Goal: Communication & Community: Answer question/provide support

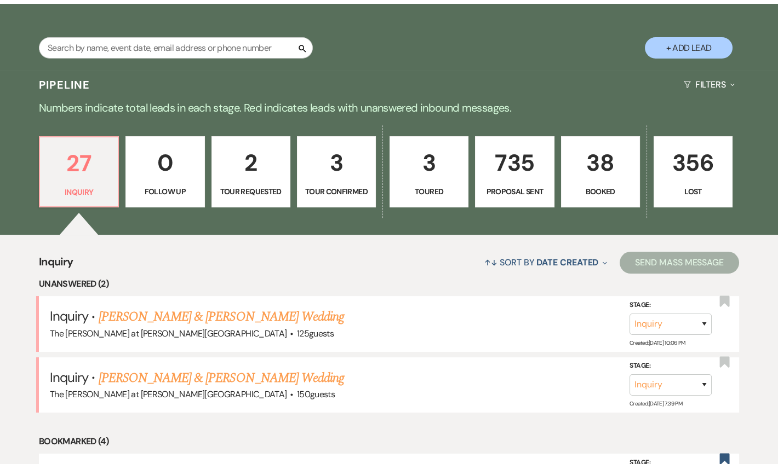
scroll to position [66, 0]
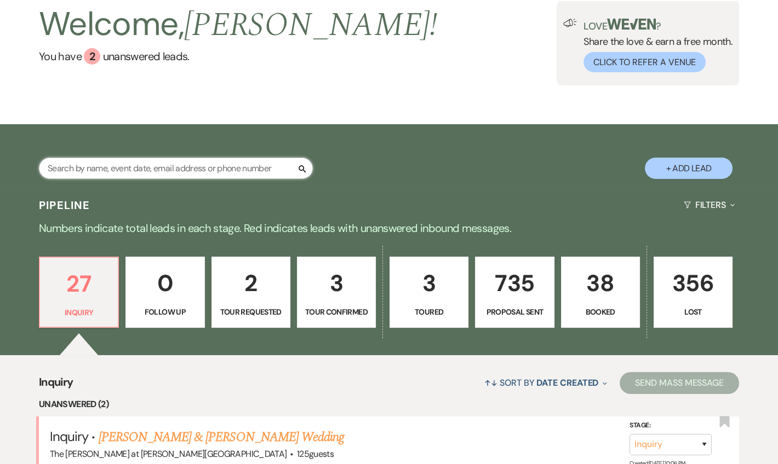
click at [147, 172] on input "text" at bounding box center [176, 168] width 274 height 21
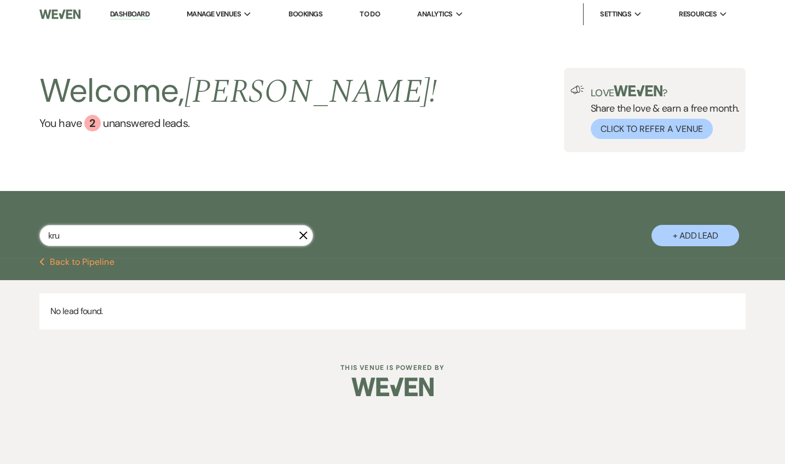
type input "kr"
select select "6"
select select "8"
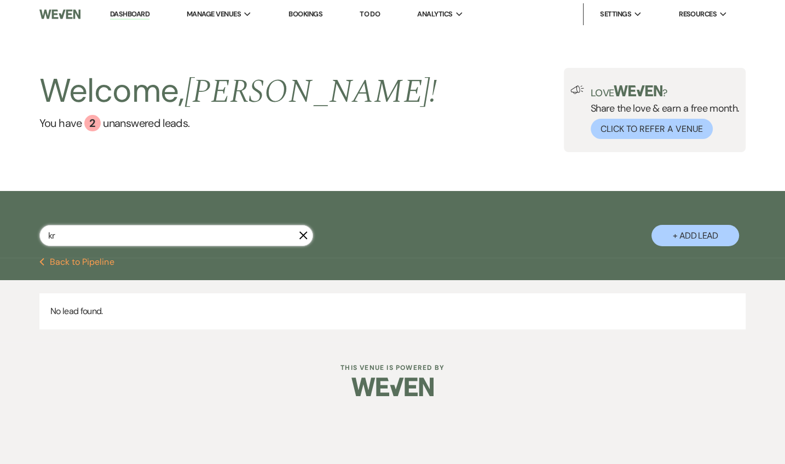
select select "6"
select select "8"
select select "5"
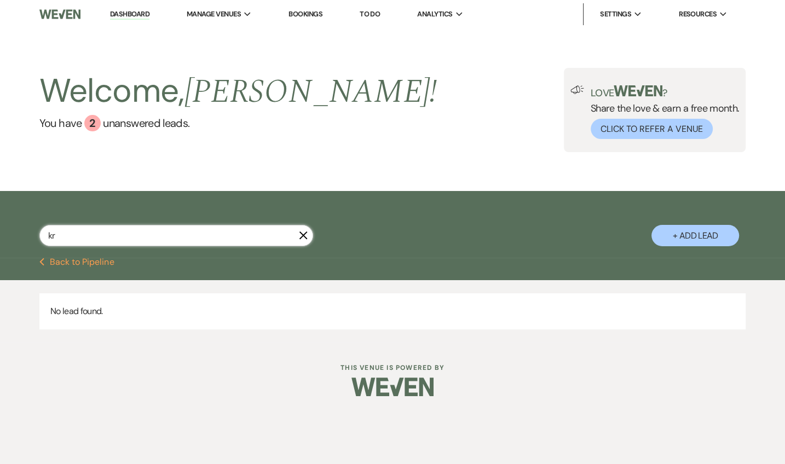
select select "8"
select select "5"
select select "6"
select select "8"
select select "7"
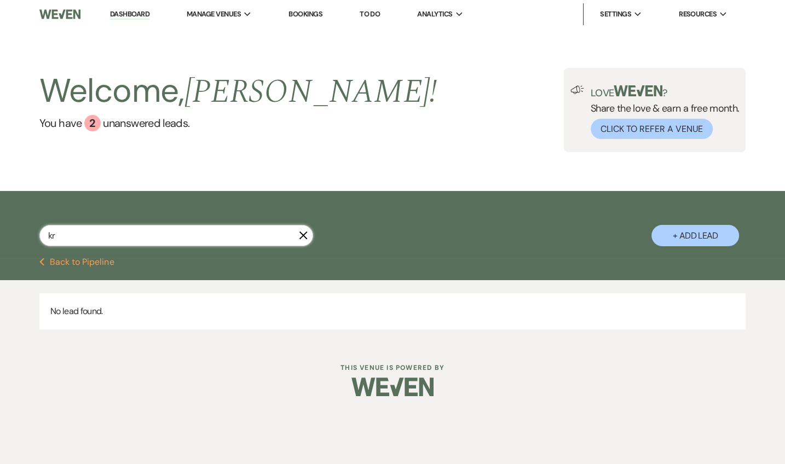
select select "8"
select select "6"
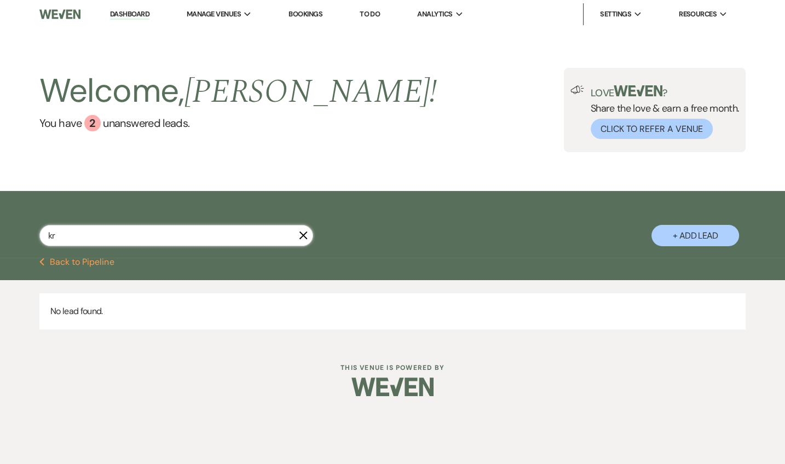
select select "6"
select select "8"
select select "6"
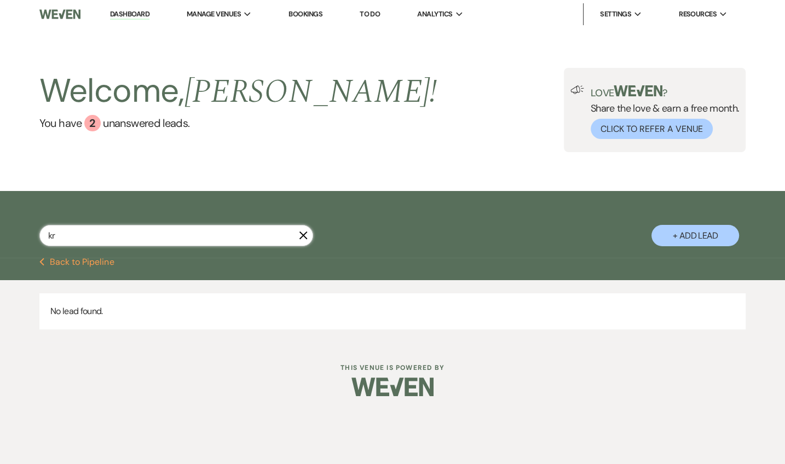
select select "6"
select select "8"
select select "5"
select select "8"
select select "10"
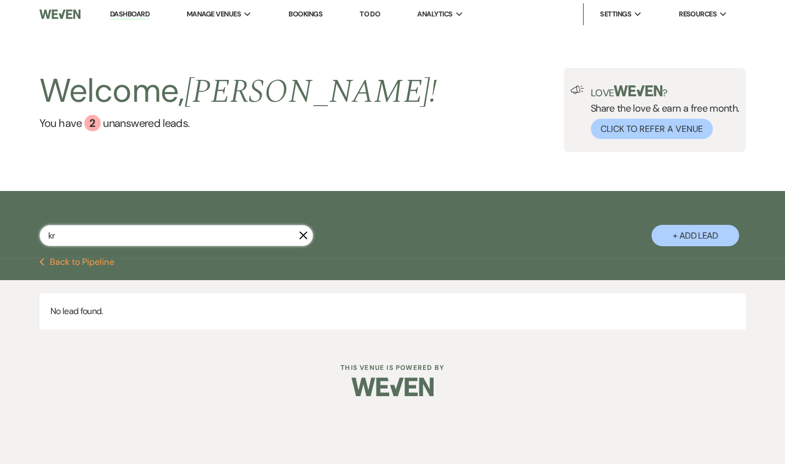
select select "6"
select select "8"
select select "10"
select select "8"
select select "5"
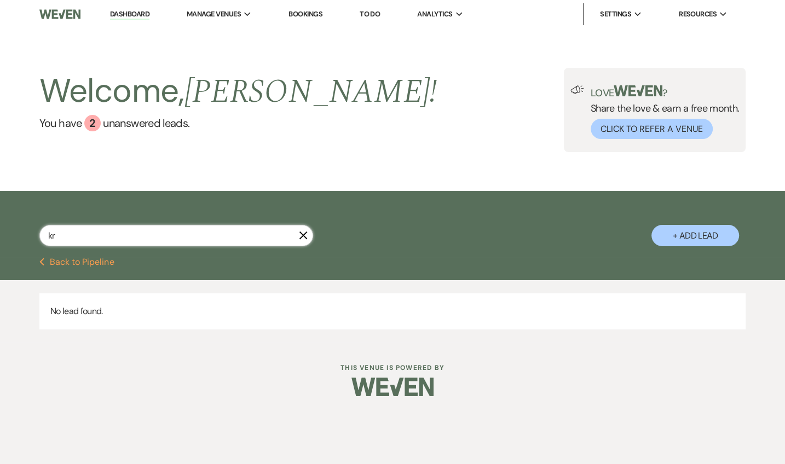
select select "6"
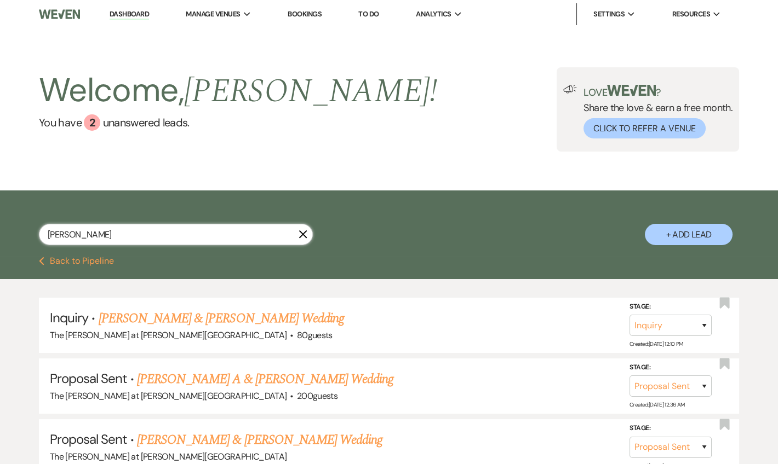
type input "[DEMOGRAPHIC_DATA]"
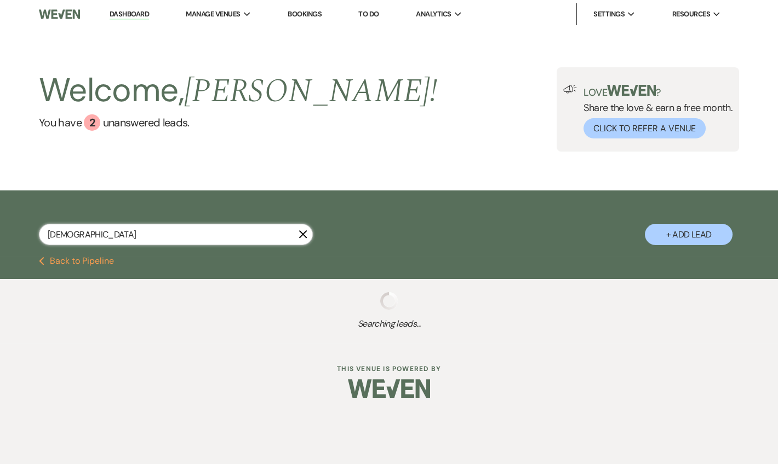
select select "8"
select select "5"
select select "6"
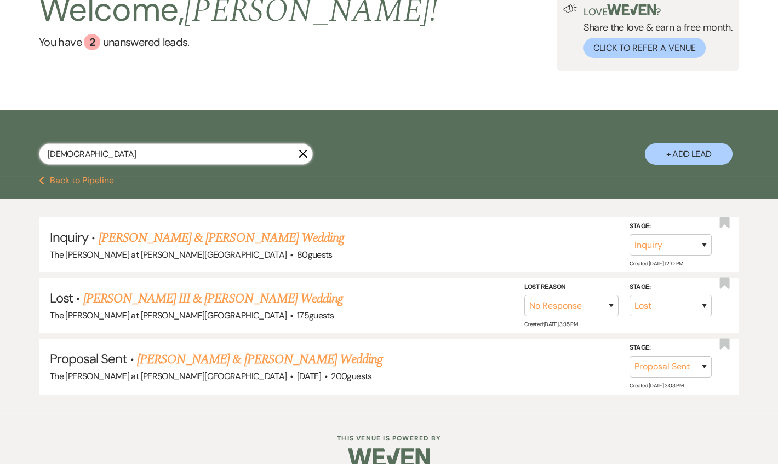
scroll to position [98, 0]
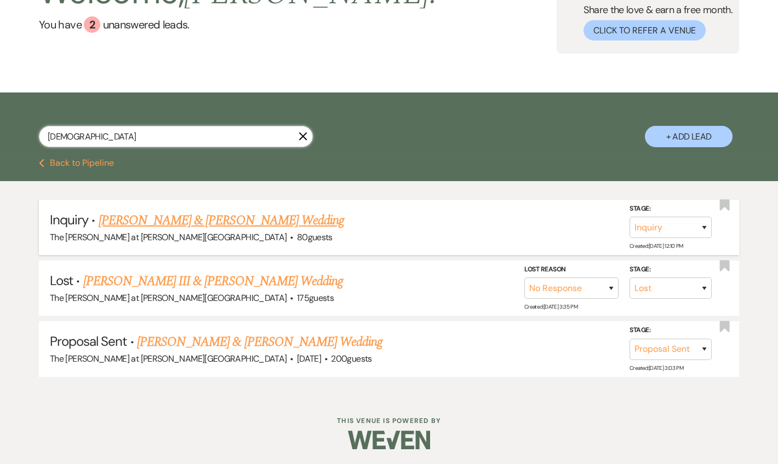
type input "[DEMOGRAPHIC_DATA]"
click at [244, 222] on link "[PERSON_NAME] & [PERSON_NAME] Wedding" at bounding box center [221, 221] width 245 height 20
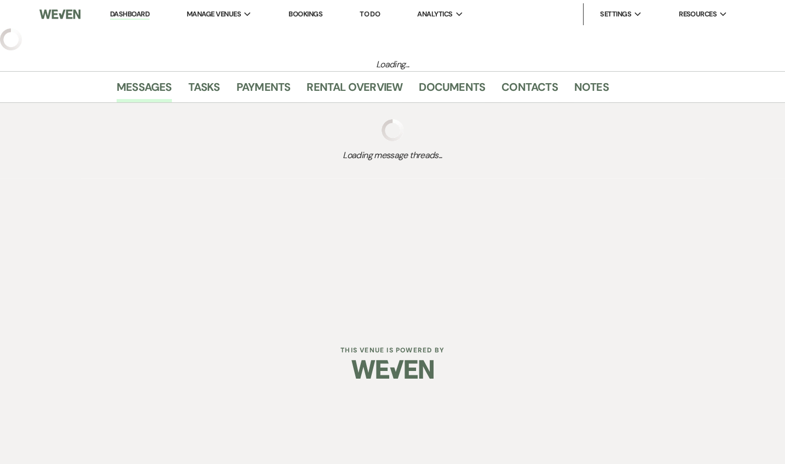
select select "17"
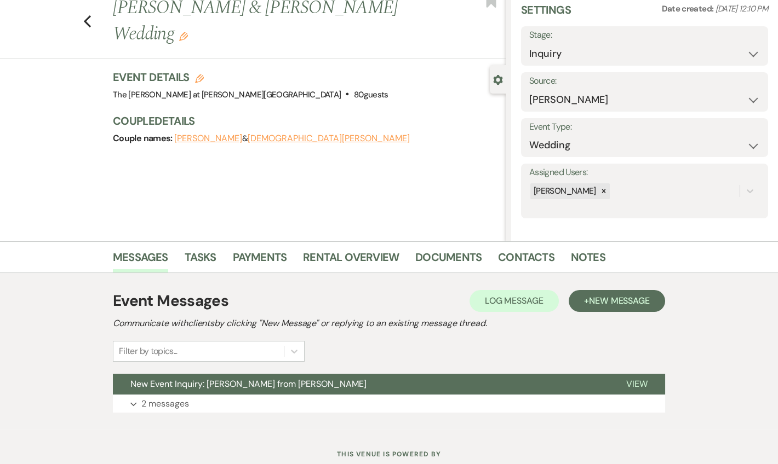
scroll to position [68, 0]
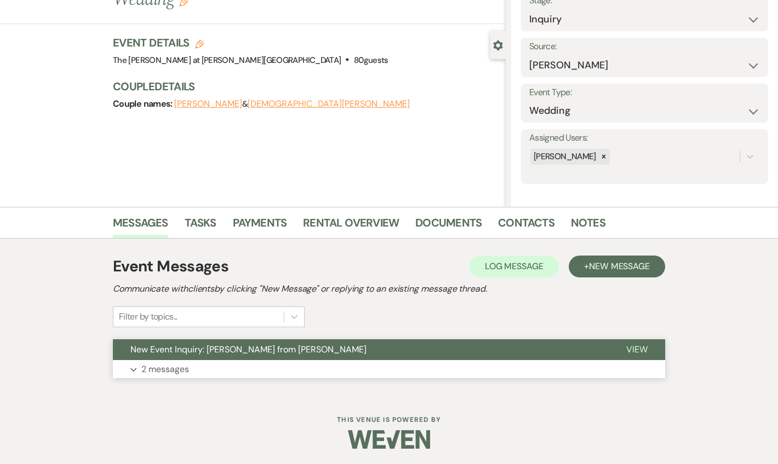
drag, startPoint x: 145, startPoint y: 369, endPoint x: 223, endPoint y: 353, distance: 79.4
click at [146, 369] on p "2 messages" at bounding box center [165, 370] width 48 height 14
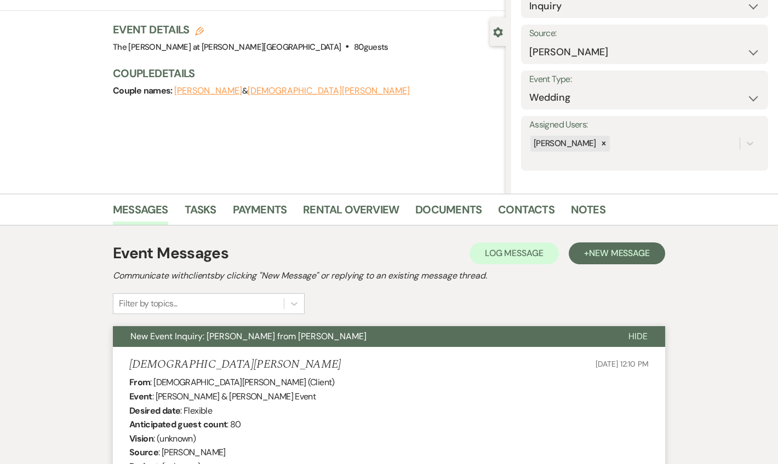
scroll to position [0, 0]
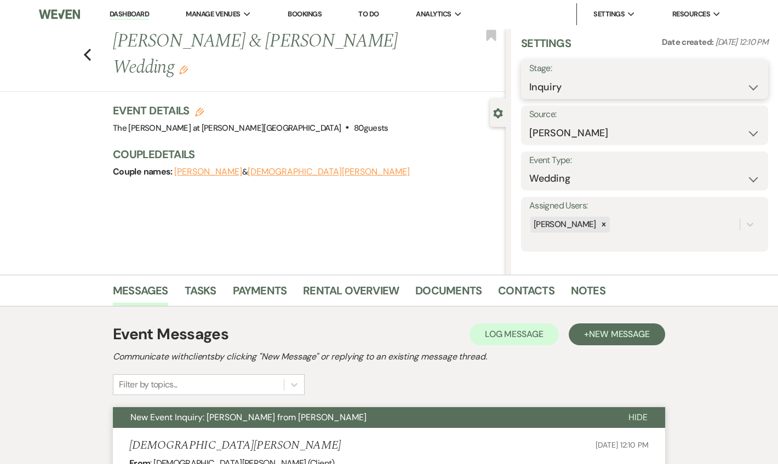
click at [642, 96] on select "Inquiry Follow Up Tour Requested Tour Confirmed Toured Proposal Sent Booked Lost" at bounding box center [644, 87] width 231 height 21
select select "8"
click at [529, 77] on select "Inquiry Follow Up Tour Requested Tour Confirmed Toured Proposal Sent Booked Lost" at bounding box center [644, 87] width 231 height 21
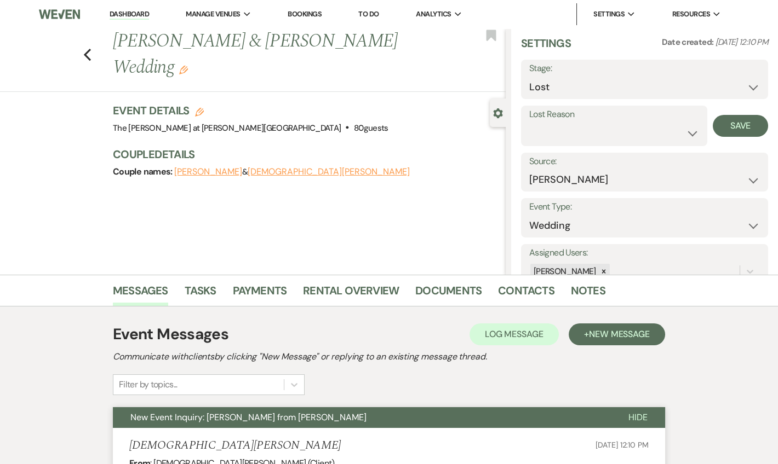
click at [604, 122] on label "Lost Reason" at bounding box center [614, 115] width 170 height 16
click at [590, 125] on select "Booked Elsewhere Budget Date Unavailable No Response Not a Good Match Capacity …" at bounding box center [614, 133] width 170 height 21
select select "5"
click at [529, 123] on select "Booked Elsewhere Budget Date Unavailable No Response Not a Good Match Capacity …" at bounding box center [614, 133] width 170 height 21
click at [718, 129] on button "Save" at bounding box center [740, 126] width 55 height 22
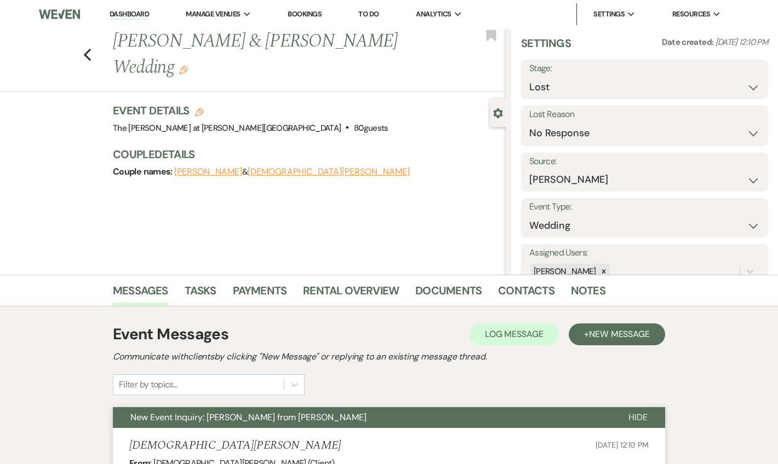
click at [138, 15] on link "Dashboard" at bounding box center [129, 14] width 39 height 10
select select "8"
select select "5"
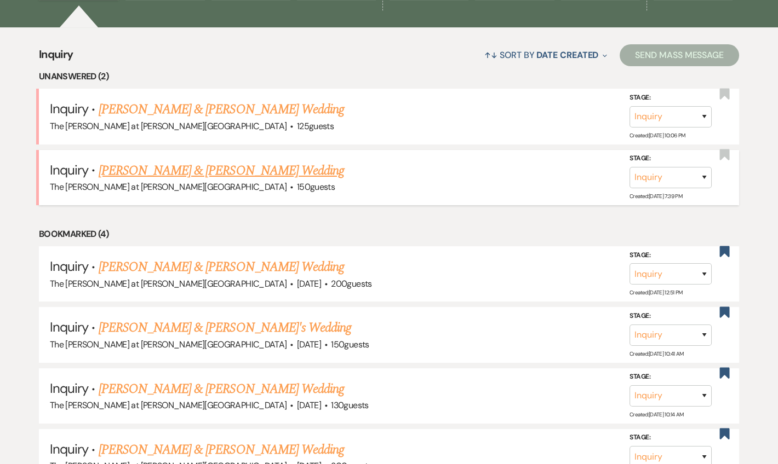
scroll to position [398, 0]
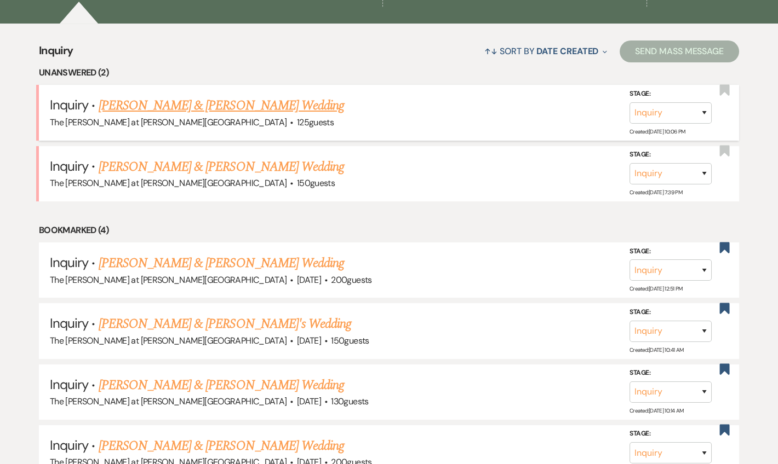
click at [197, 111] on link "[PERSON_NAME] & [PERSON_NAME] Wedding" at bounding box center [221, 106] width 245 height 20
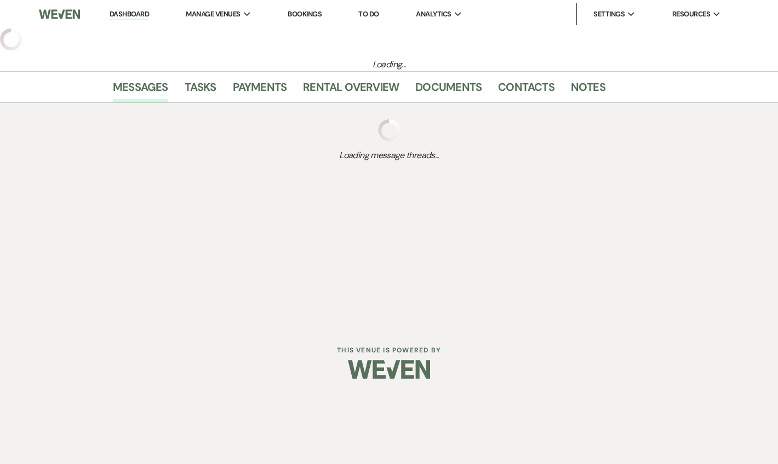
select select "17"
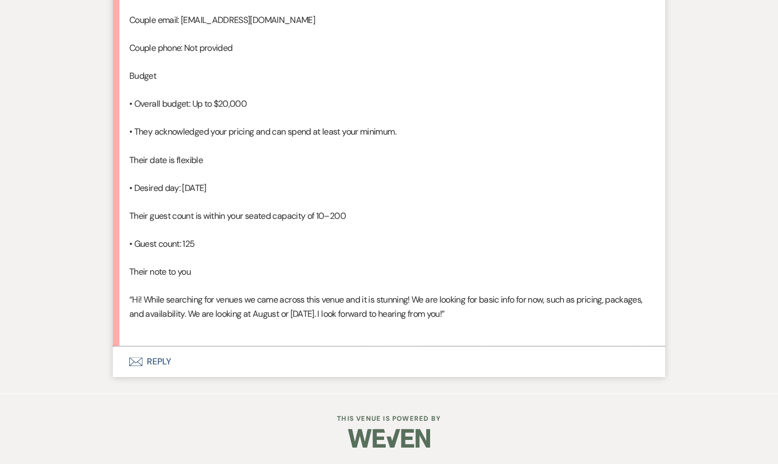
scroll to position [821, 0]
drag, startPoint x: 152, startPoint y: 366, endPoint x: 156, endPoint y: 359, distance: 7.3
click at [152, 365] on button "Envelope Reply" at bounding box center [389, 362] width 552 height 31
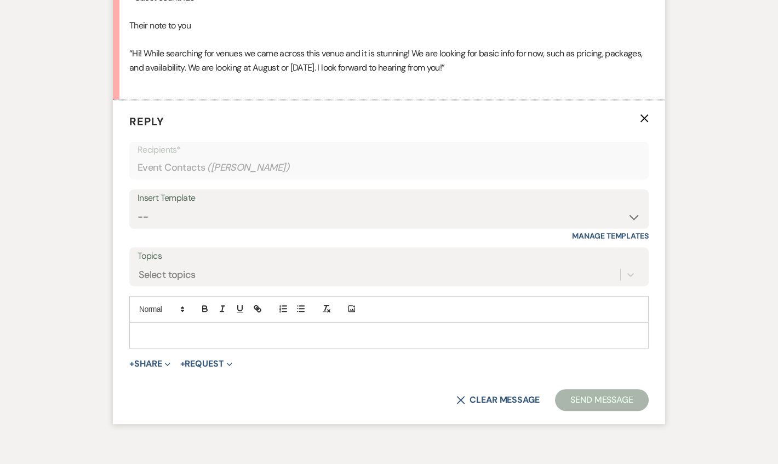
scroll to position [1030, 0]
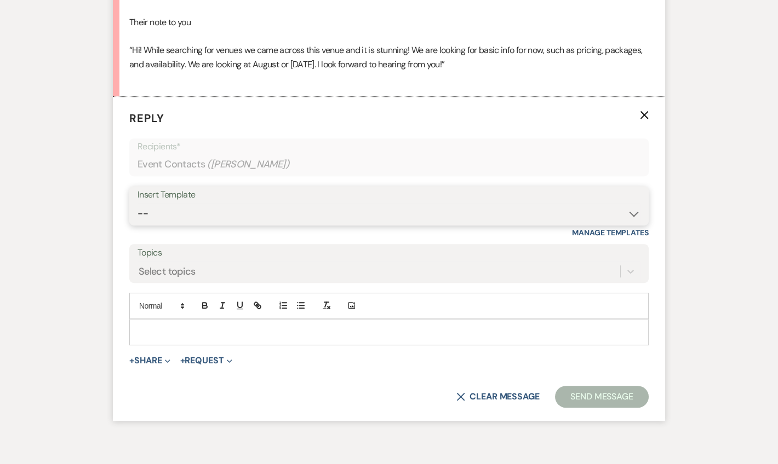
drag, startPoint x: 226, startPoint y: 248, endPoint x: 230, endPoint y: 243, distance: 6.2
click at [226, 225] on select "-- Weven Planning Portal Introduction (Booked Events) Tour Request Response Fol…" at bounding box center [388, 213] width 503 height 21
select select "4367"
click at [137, 225] on select "-- Weven Planning Portal Introduction (Booked Events) Tour Request Response Fol…" at bounding box center [388, 213] width 503 height 21
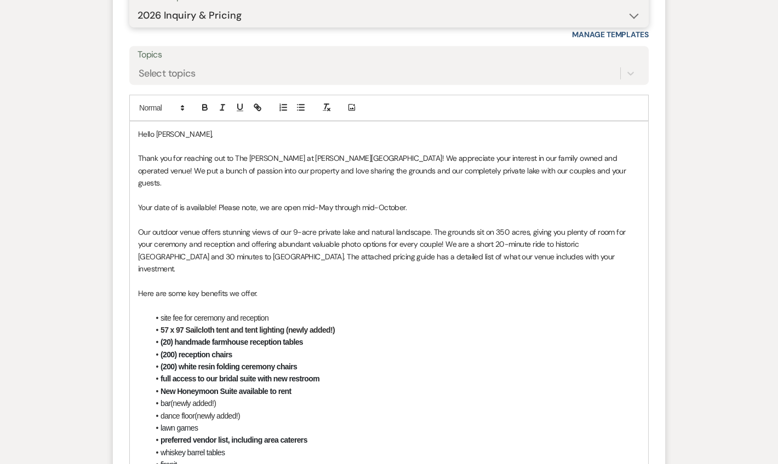
scroll to position [1230, 0]
drag, startPoint x: 395, startPoint y: 235, endPoint x: 123, endPoint y: 230, distance: 272.3
click at [123, 230] on form "Reply X Draft saved! Recipients* Event Contacts ( [PERSON_NAME] ) Insert Templa…" at bounding box center [389, 367] width 552 height 939
drag, startPoint x: 458, startPoint y: 261, endPoint x: 443, endPoint y: 241, distance: 25.7
click at [458, 260] on span "Our outdoor venue offers stunning views of our 9-acre private lake and natural …" at bounding box center [382, 249] width 489 height 47
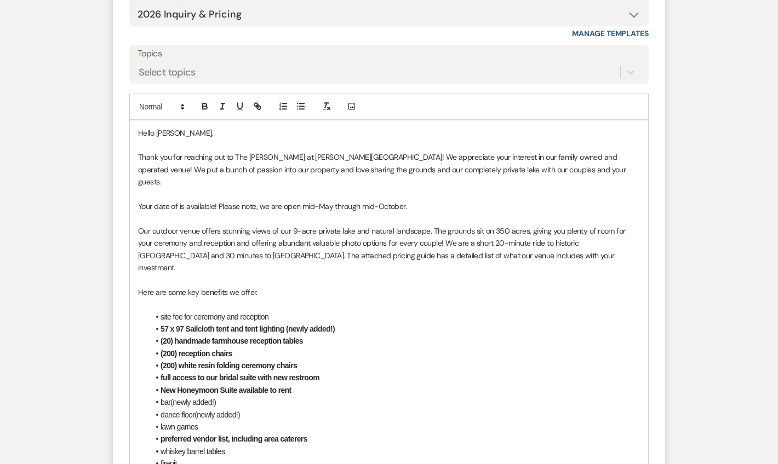
drag, startPoint x: 393, startPoint y: 235, endPoint x: 139, endPoint y: 232, distance: 253.6
click at [139, 213] on p "Your date of is available! Please note, we are open mid-May through mid-October." at bounding box center [389, 206] width 502 height 12
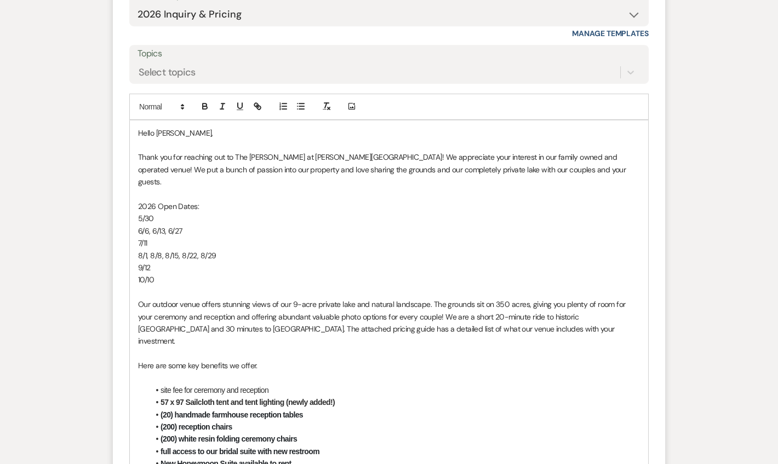
click at [297, 237] on p "6/6, 6/13, 6/27" at bounding box center [389, 231] width 502 height 12
drag, startPoint x: 201, startPoint y: 234, endPoint x: 138, endPoint y: 231, distance: 63.0
click at [138, 213] on p "2026 Open Dates:" at bounding box center [389, 206] width 502 height 12
click at [200, 111] on icon "button" at bounding box center [205, 106] width 10 height 10
click at [258, 225] on p "5/30" at bounding box center [389, 219] width 502 height 12
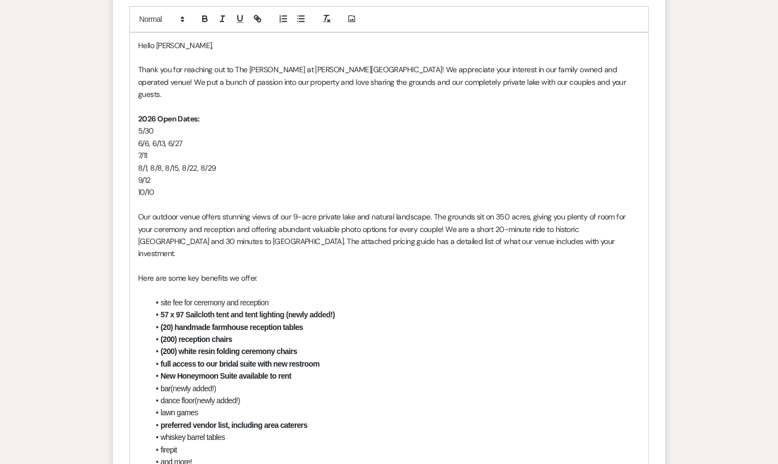
scroll to position [1362, 0]
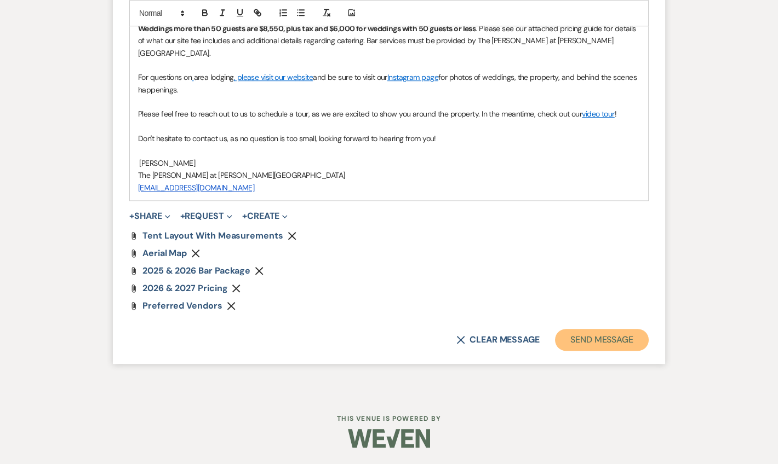
click at [581, 337] on button "Send Message" at bounding box center [602, 340] width 94 height 22
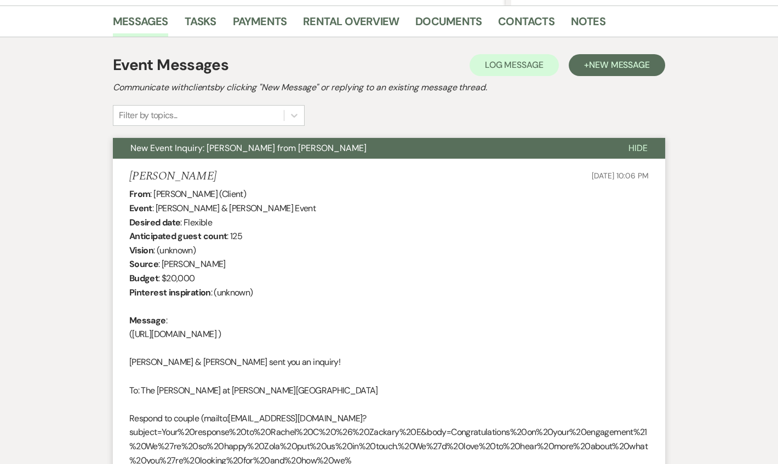
scroll to position [0, 0]
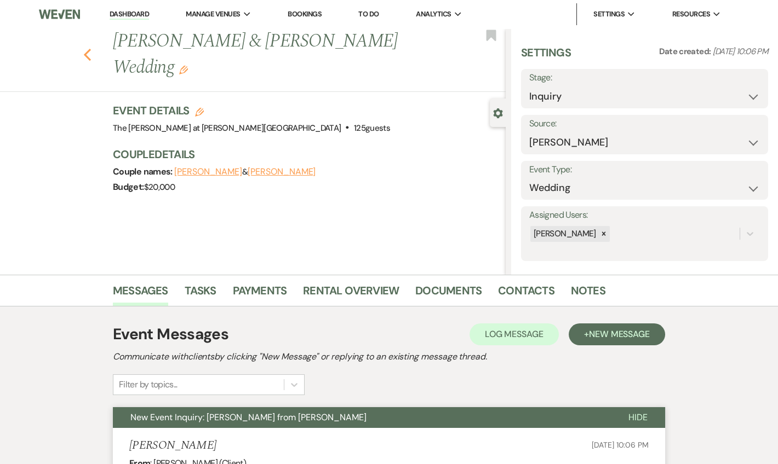
click at [91, 48] on icon "Previous" at bounding box center [87, 54] width 8 height 13
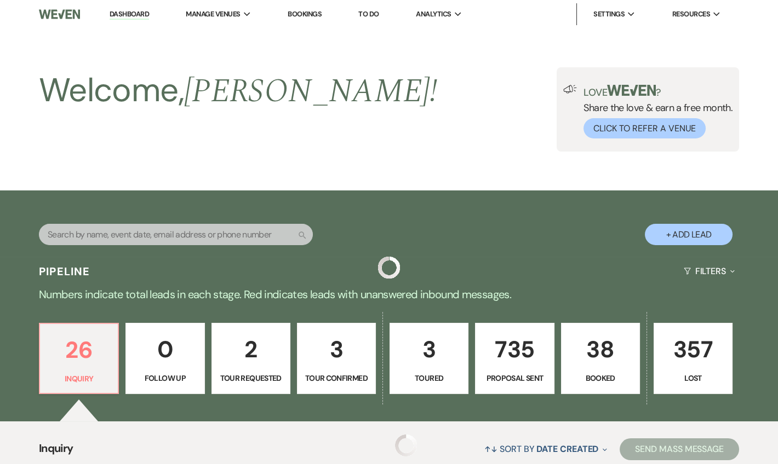
scroll to position [398, 0]
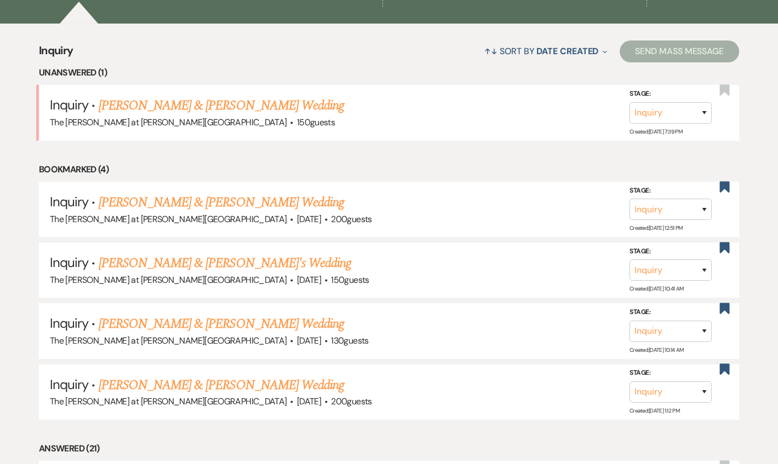
drag, startPoint x: 222, startPoint y: 105, endPoint x: 229, endPoint y: 106, distance: 7.2
click at [221, 105] on link "[PERSON_NAME] & [PERSON_NAME] Wedding" at bounding box center [221, 106] width 245 height 20
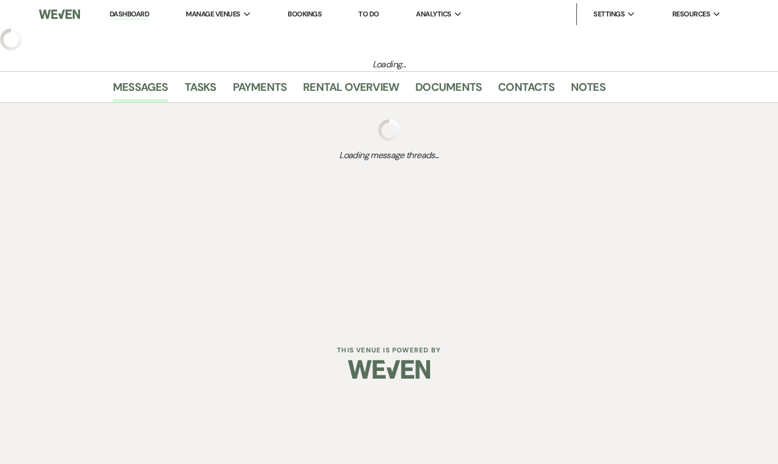
select select "17"
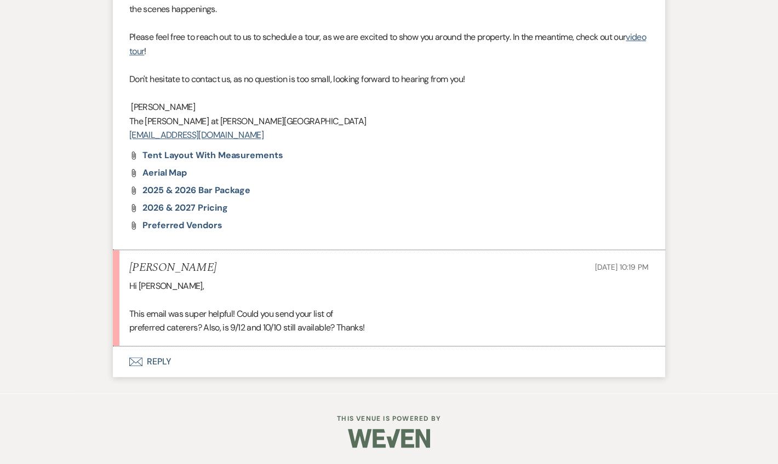
scroll to position [1780, 0]
click at [159, 367] on button "Envelope Reply" at bounding box center [389, 362] width 552 height 31
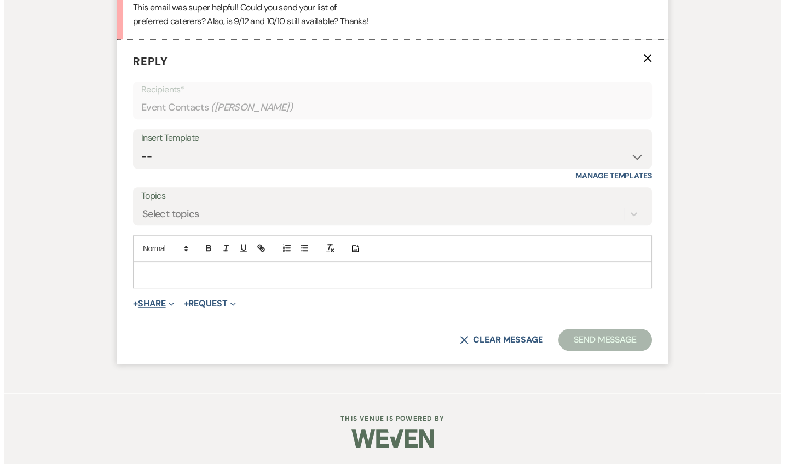
scroll to position [2056, 0]
click at [160, 281] on p at bounding box center [389, 275] width 502 height 12
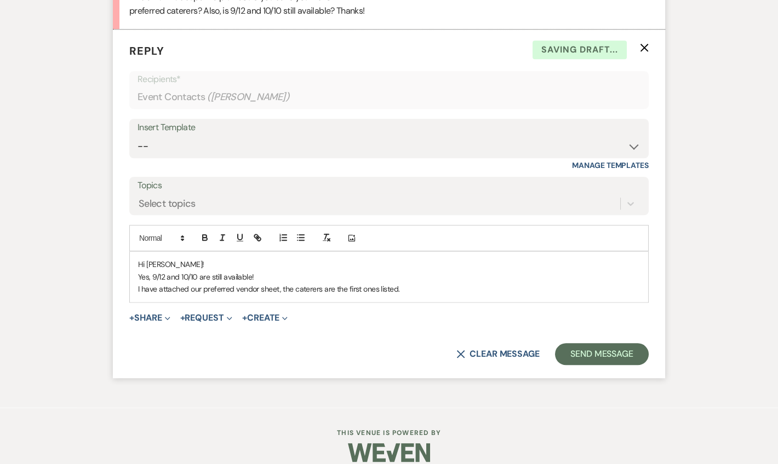
click at [409, 295] on p "I have attached our preferred vendor sheet, the caterers are the first ones lis…" at bounding box center [389, 289] width 502 height 12
click at [139, 323] on button "+ Share Expand" at bounding box center [149, 318] width 41 height 9
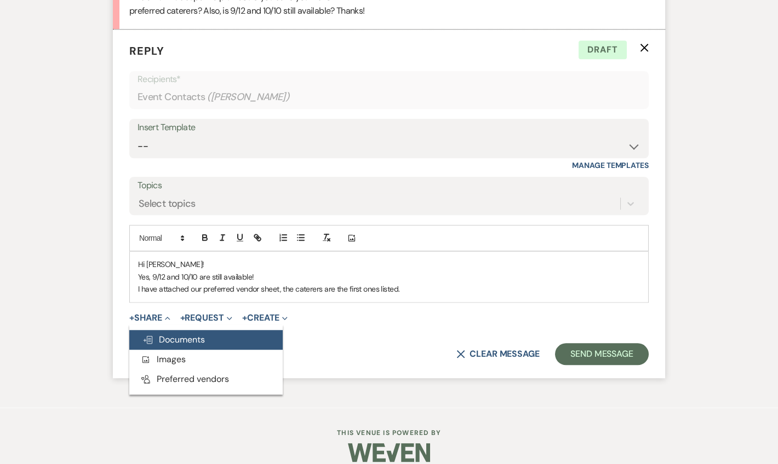
click at [176, 346] on span "Doc Upload Documents" at bounding box center [173, 340] width 62 height 12
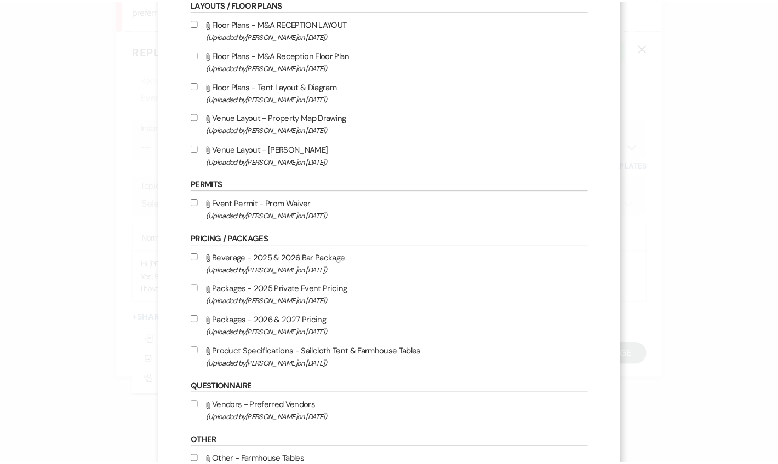
scroll to position [257, 0]
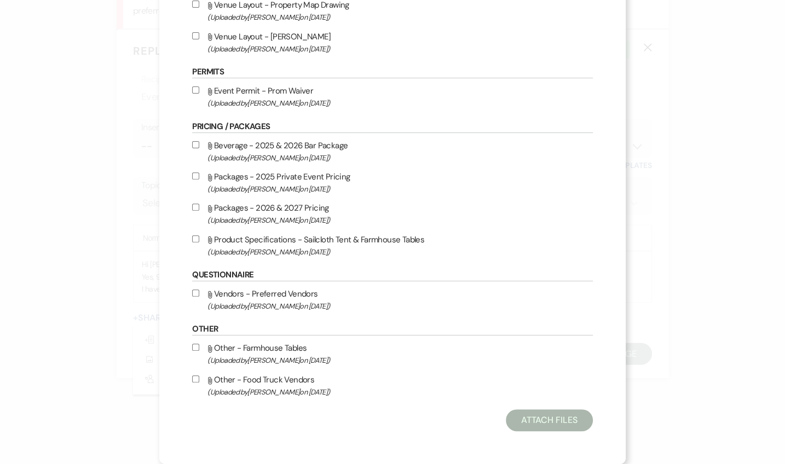
click at [294, 303] on span "(Uploaded by [PERSON_NAME] on [DATE] )" at bounding box center [400, 306] width 385 height 13
click at [199, 295] on input "Attach File Vendors - Preferred Vendors (Uploaded by [PERSON_NAME] on [DATE] )" at bounding box center [195, 293] width 7 height 7
checkbox input "true"
click at [506, 418] on button "Attach Files" at bounding box center [549, 421] width 87 height 22
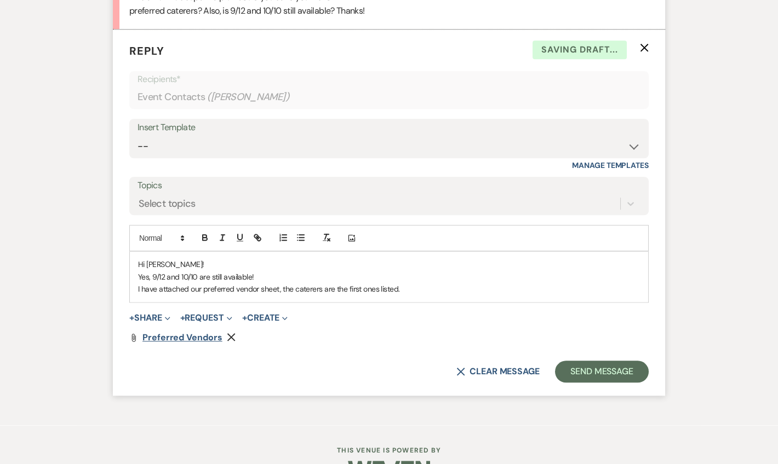
click at [177, 343] on span "Preferred Vendors" at bounding box center [182, 338] width 80 height 12
click at [406, 295] on p "I have attached our preferred vendor sheet, the caterers are the first ones lis…" at bounding box center [389, 289] width 502 height 12
click at [425, 295] on p "I have attached our preferred vendor sheet, the caterers are the first ones lis…" at bounding box center [389, 289] width 502 height 12
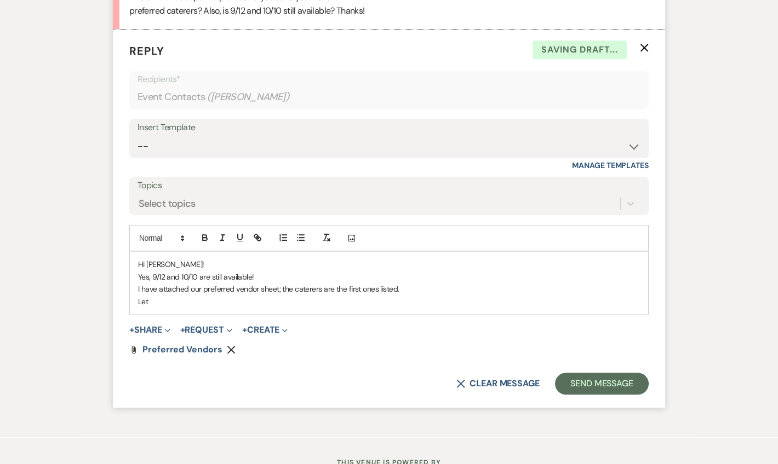
click at [191, 308] on p "Let" at bounding box center [389, 302] width 502 height 12
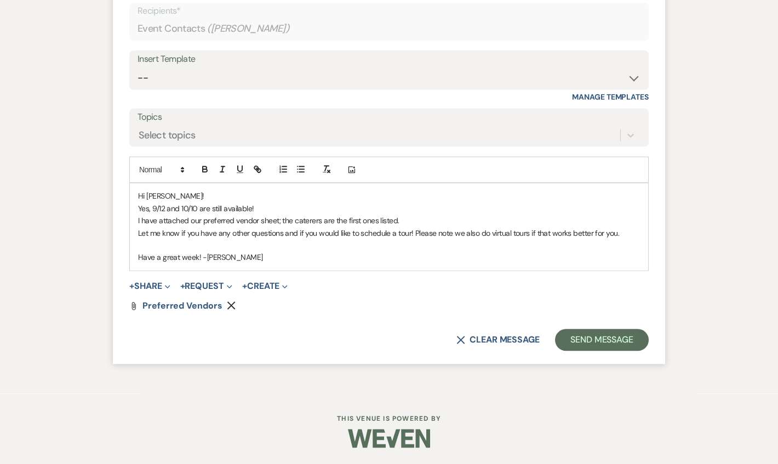
scroll to position [2164, 0]
click at [570, 338] on button "Send Message" at bounding box center [602, 340] width 94 height 22
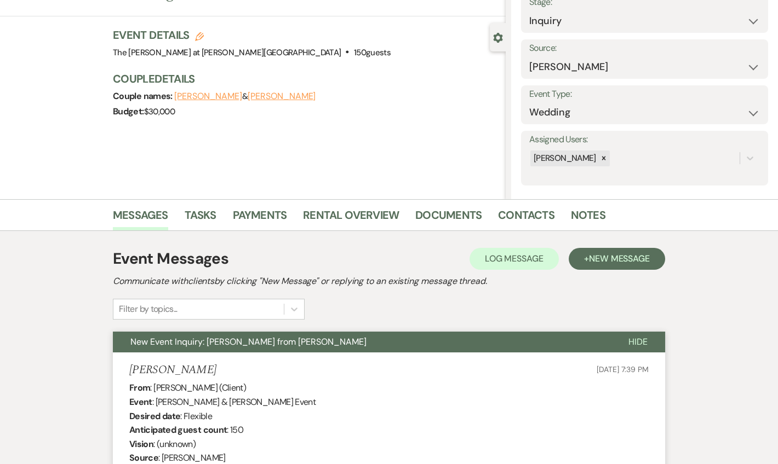
scroll to position [0, 0]
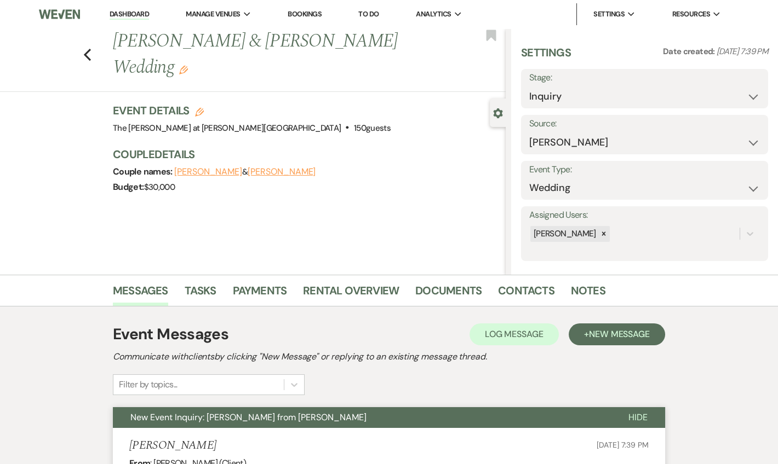
click at [135, 17] on link "Dashboard" at bounding box center [129, 14] width 39 height 10
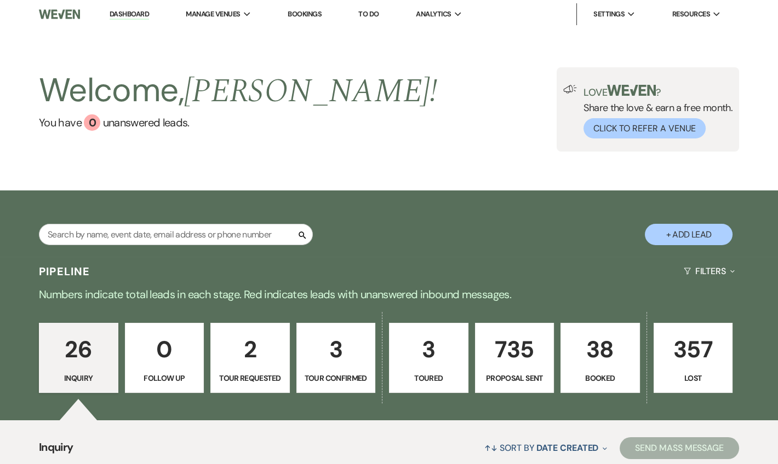
drag, startPoint x: 141, startPoint y: 16, endPoint x: 303, endPoint y: 18, distance: 161.6
click at [142, 16] on link "Dashboard" at bounding box center [129, 14] width 39 height 10
